Goal: Task Accomplishment & Management: Manage account settings

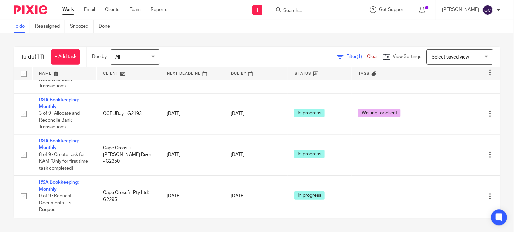
scroll to position [161, 0]
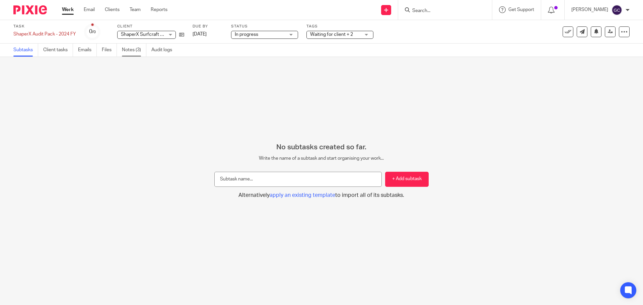
click at [138, 52] on link "Notes (3)" at bounding box center [134, 50] width 24 height 13
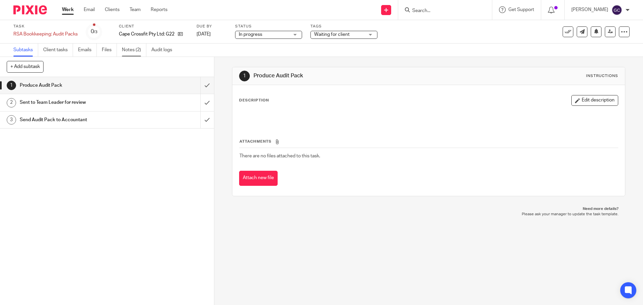
click at [125, 50] on link "Notes (2)" at bounding box center [134, 50] width 24 height 13
click at [133, 51] on link "Notes (2)" at bounding box center [134, 50] width 24 height 13
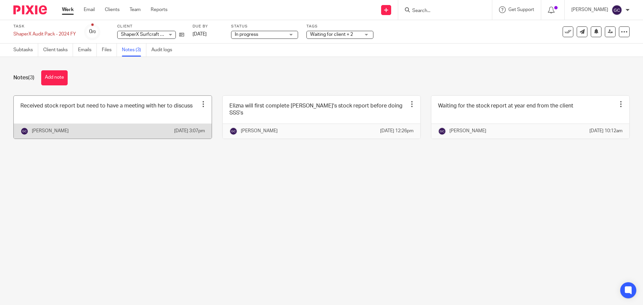
click at [200, 105] on div at bounding box center [203, 104] width 7 height 7
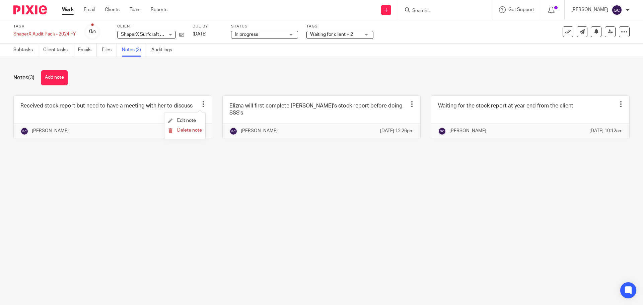
click at [182, 78] on div "Notes (3) Add note" at bounding box center [321, 77] width 616 height 15
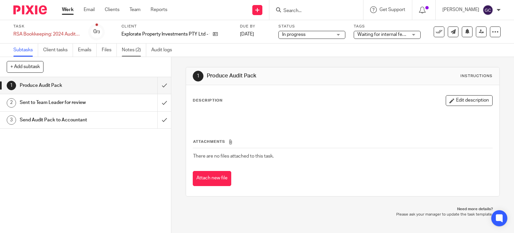
click at [128, 51] on link "Notes (2)" at bounding box center [134, 50] width 24 height 13
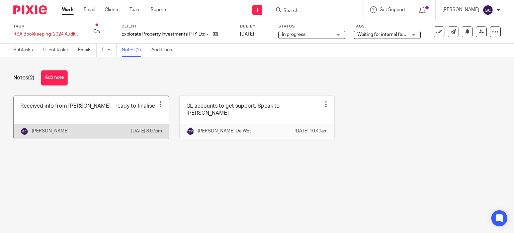
click at [157, 104] on div at bounding box center [160, 104] width 7 height 7
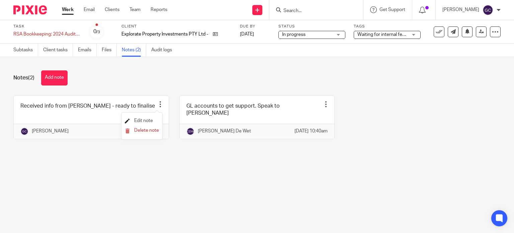
click at [150, 119] on span "Edit note" at bounding box center [143, 120] width 19 height 5
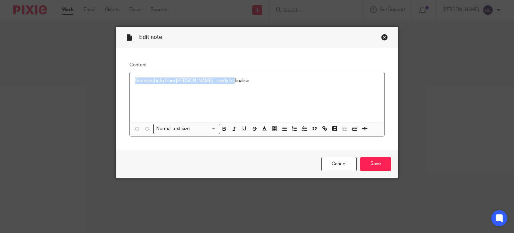
drag, startPoint x: 233, startPoint y: 83, endPoint x: 126, endPoint y: 84, distance: 107.2
click at [126, 84] on div "Content Received info from [PERSON_NAME] - ready to finalise Normal text size L…" at bounding box center [257, 99] width 282 height 102
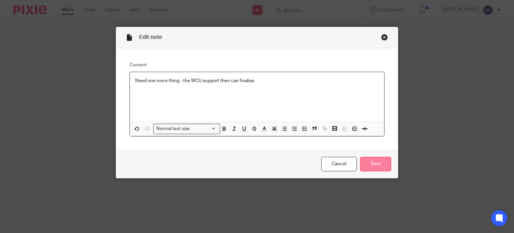
click at [385, 166] on input "Save" at bounding box center [375, 164] width 31 height 14
